Goal: Task Accomplishment & Management: Use online tool/utility

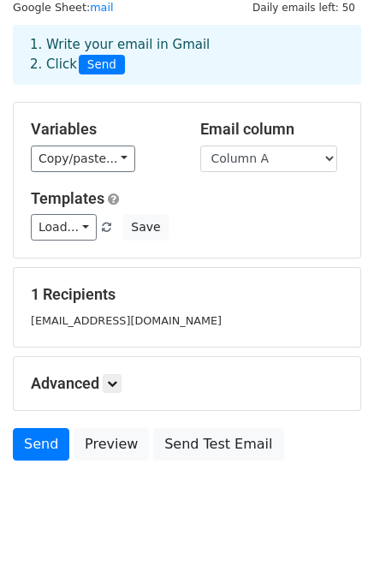
scroll to position [86, 0]
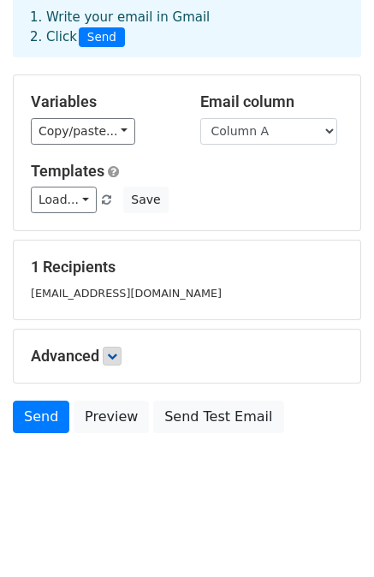
click at [106, 360] on h5 "Advanced" at bounding box center [187, 356] width 312 height 19
click at [110, 358] on icon at bounding box center [112, 356] width 10 height 10
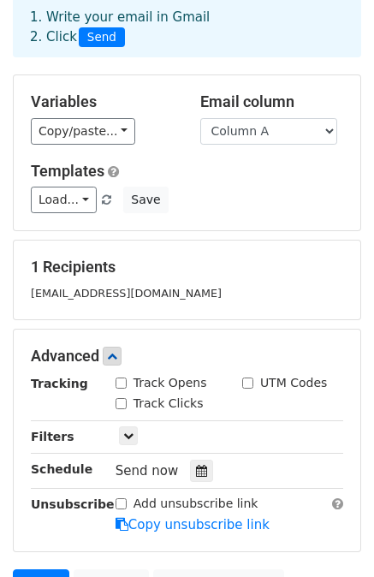
click at [120, 378] on input "Track Opens" at bounding box center [121, 382] width 11 height 11
checkbox input "true"
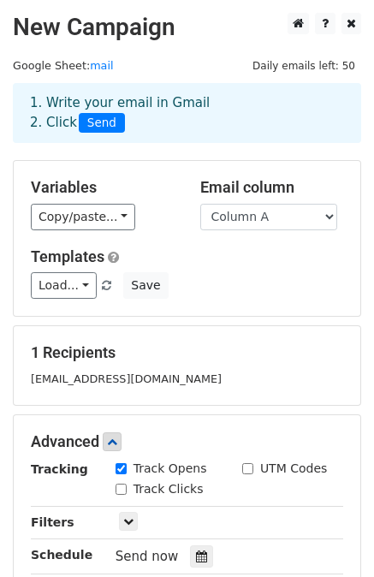
scroll to position [171, 0]
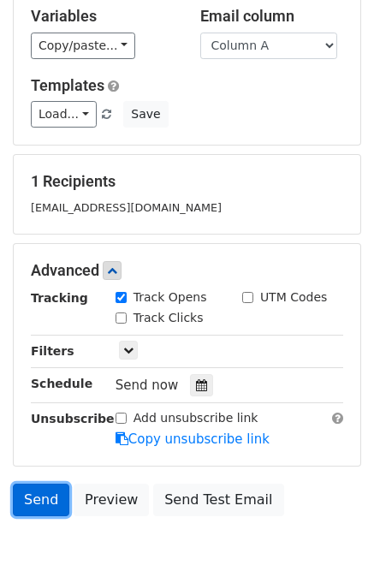
click at [35, 497] on link "Send" at bounding box center [41, 500] width 56 height 33
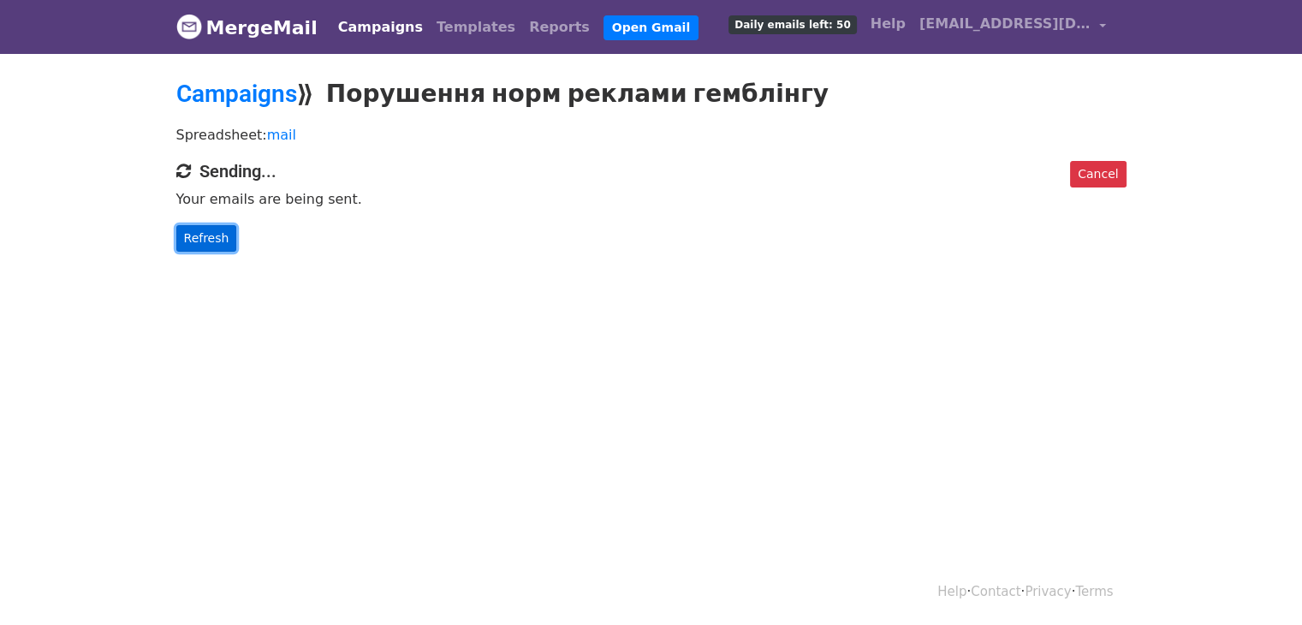
click at [219, 240] on link "Refresh" at bounding box center [206, 238] width 61 height 27
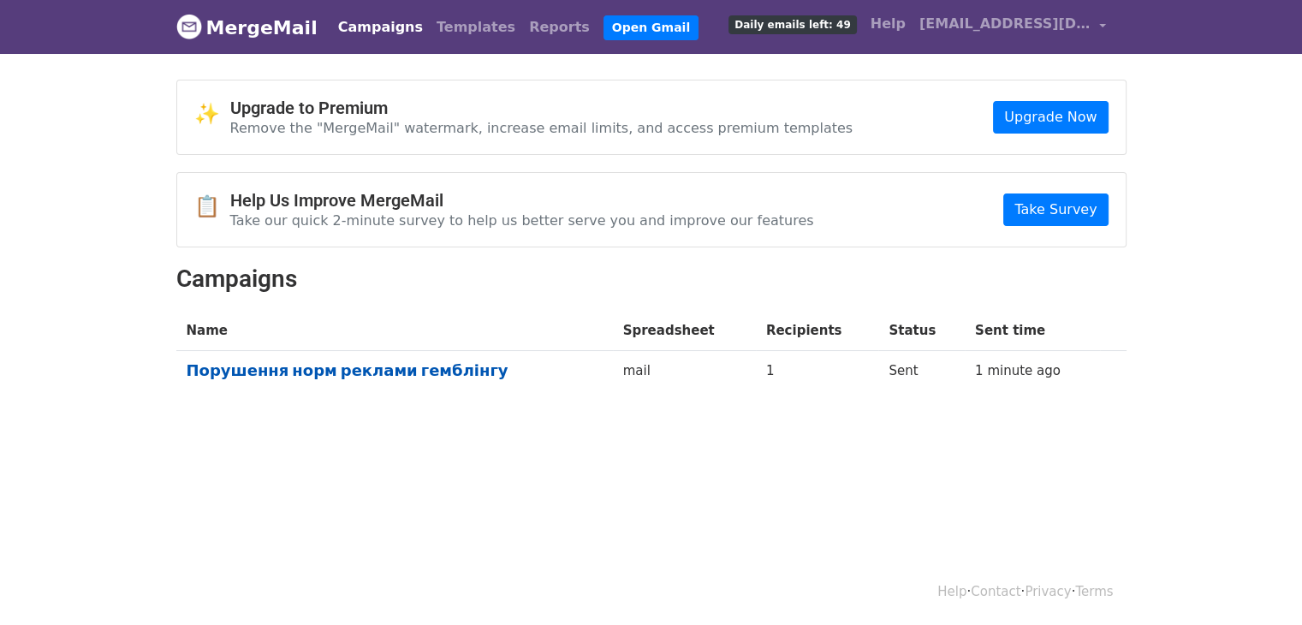
click at [419, 363] on link "Порушення норм реклами гемблінгу" at bounding box center [395, 370] width 416 height 19
